Goal: Task Accomplishment & Management: Manage account settings

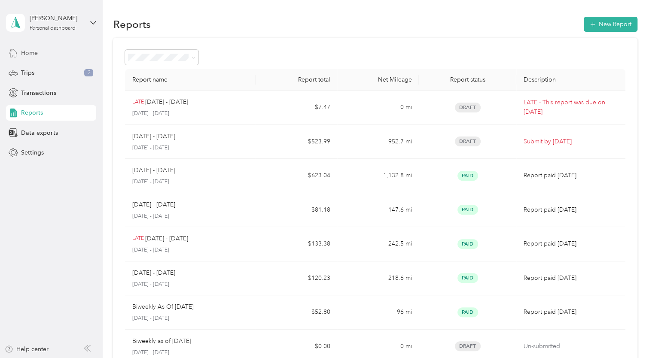
click at [33, 58] on div "Home" at bounding box center [51, 52] width 90 height 15
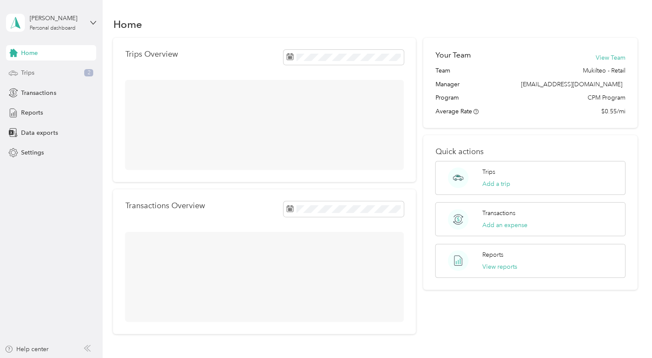
click at [33, 73] on span "Trips" at bounding box center [27, 72] width 13 height 9
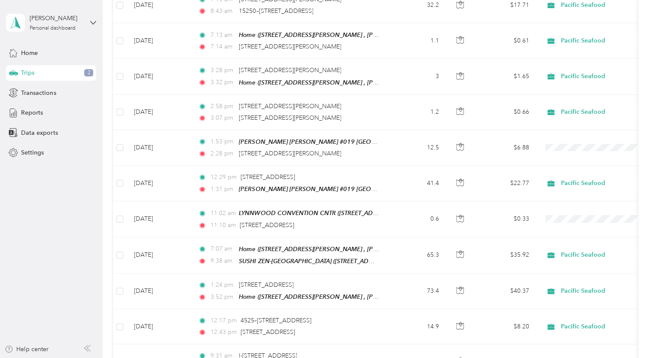
scroll to position [266, 0]
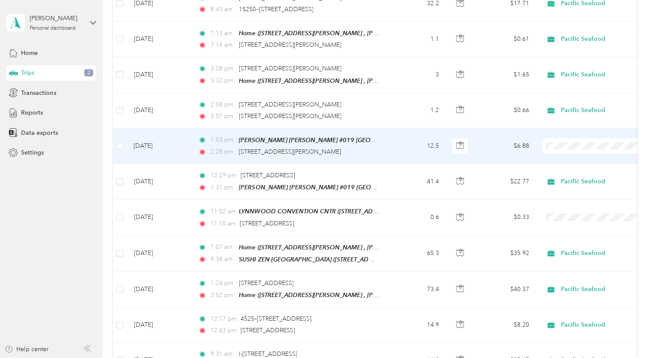
click at [564, 146] on span at bounding box center [596, 145] width 107 height 15
click at [577, 157] on span "Pacific Seafood" at bounding box center [603, 158] width 79 height 9
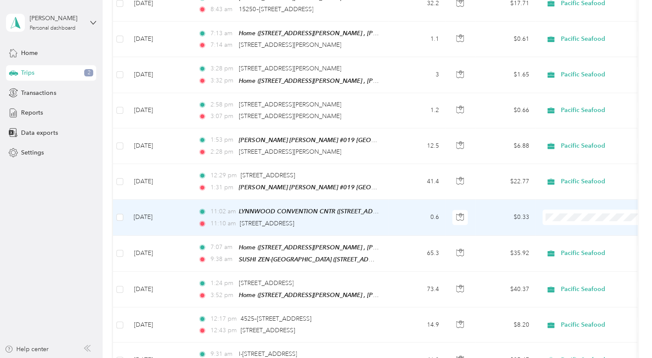
click at [584, 231] on li "Pacific Seafood" at bounding box center [596, 228] width 107 height 15
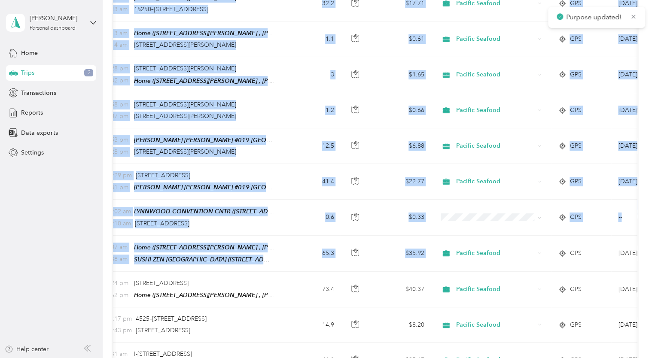
scroll to position [0, 189]
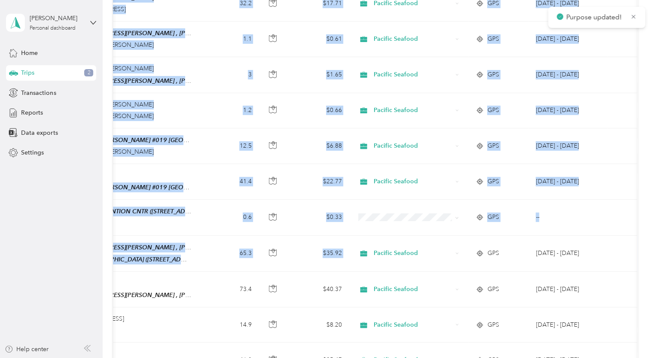
drag, startPoint x: 584, startPoint y: 231, endPoint x: 642, endPoint y: 176, distance: 79.6
click at [642, 176] on div "Trips New trip 3,411.5 mi Work 0 mi Personal 0 mi Unclassified $1,876.33 Value …" at bounding box center [375, 307] width 545 height 1147
